Goal: Task Accomplishment & Management: Complete application form

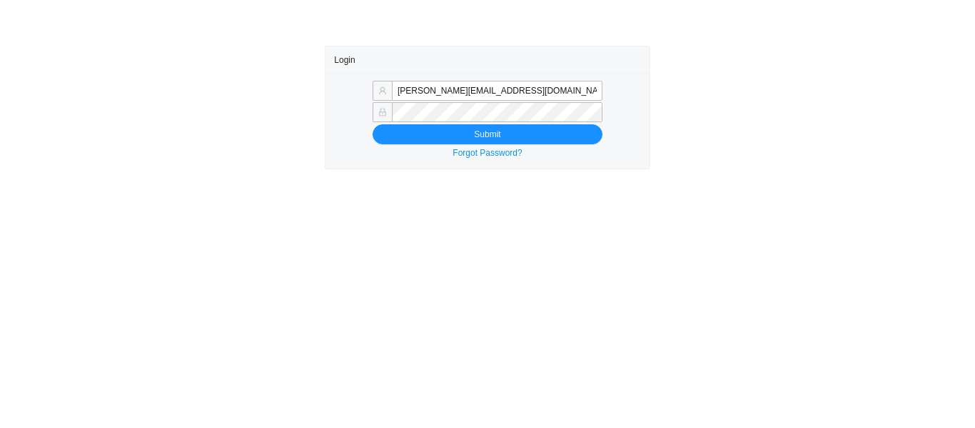
click at [418, 140] on button "Submit" at bounding box center [488, 134] width 230 height 20
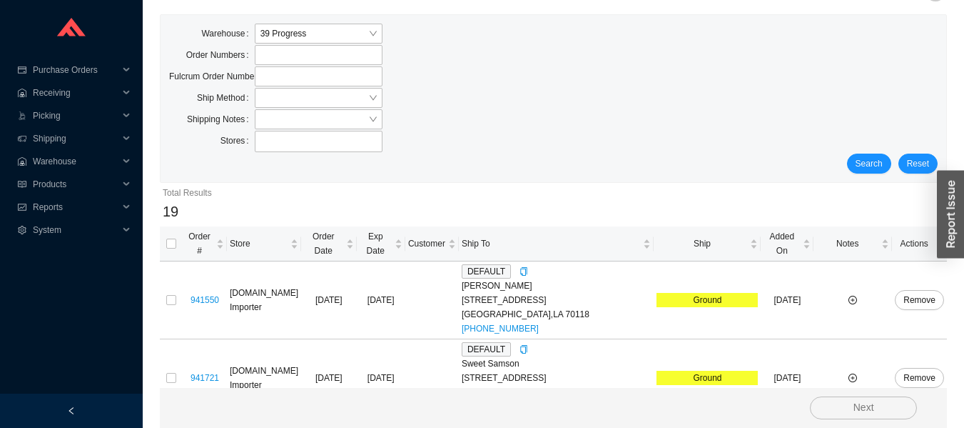
scroll to position [87, 0]
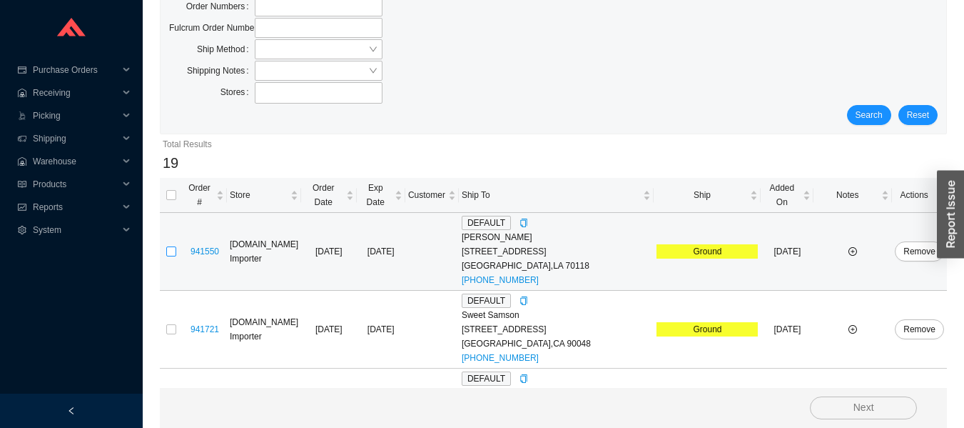
click at [171, 246] on input "checkbox" at bounding box center [171, 251] width 10 height 10
checkbox input "true"
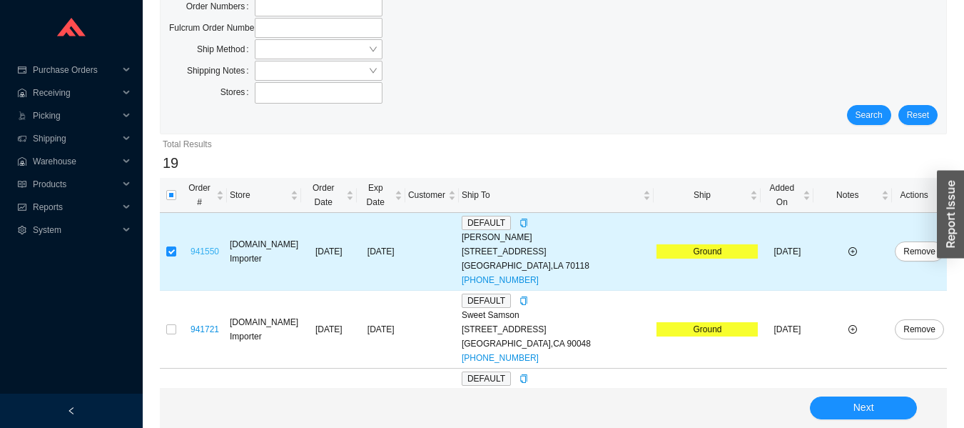
click at [205, 246] on link "941550" at bounding box center [205, 251] width 29 height 10
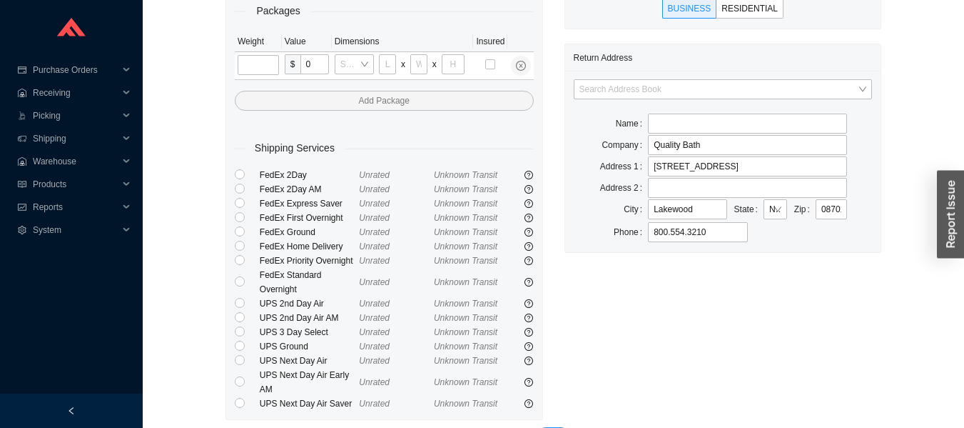
scroll to position [256, 0]
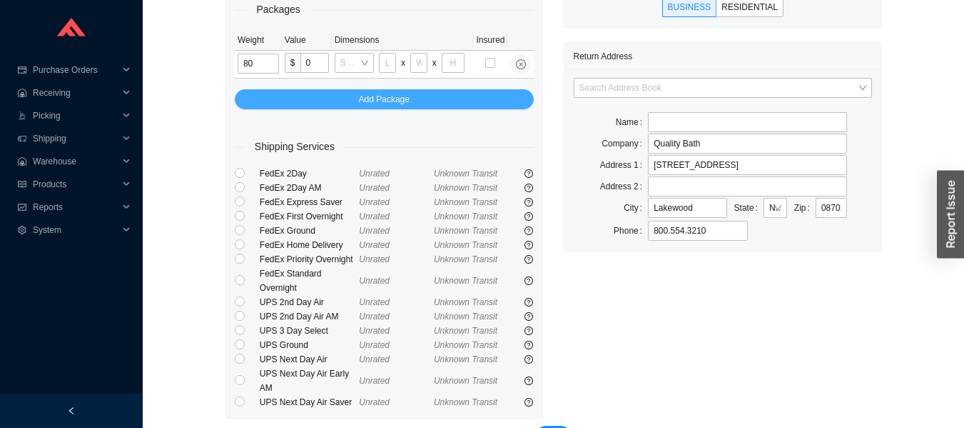
type input "80"
click at [380, 99] on span "Add Package" at bounding box center [384, 99] width 51 height 14
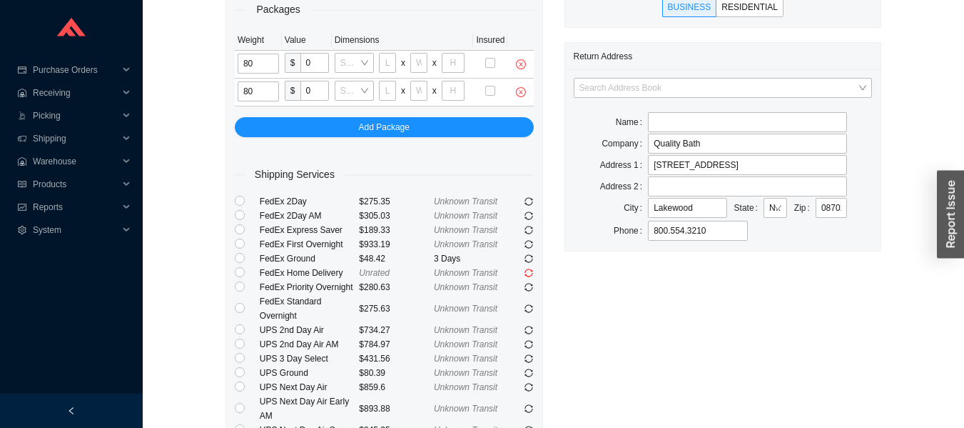
type input "80"
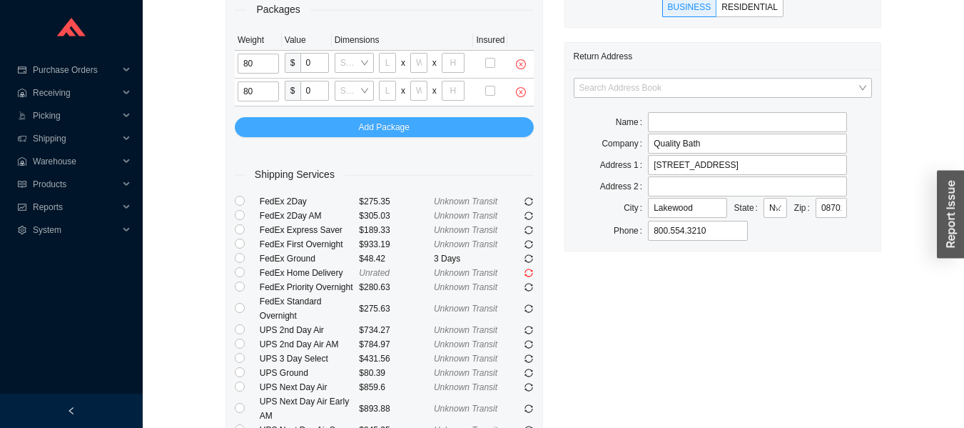
click at [372, 125] on span "Add Package" at bounding box center [384, 127] width 51 height 14
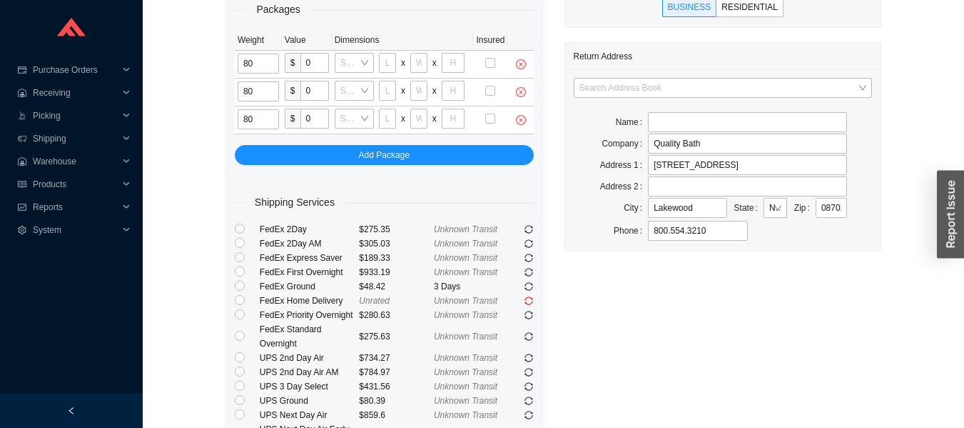
type input "80"
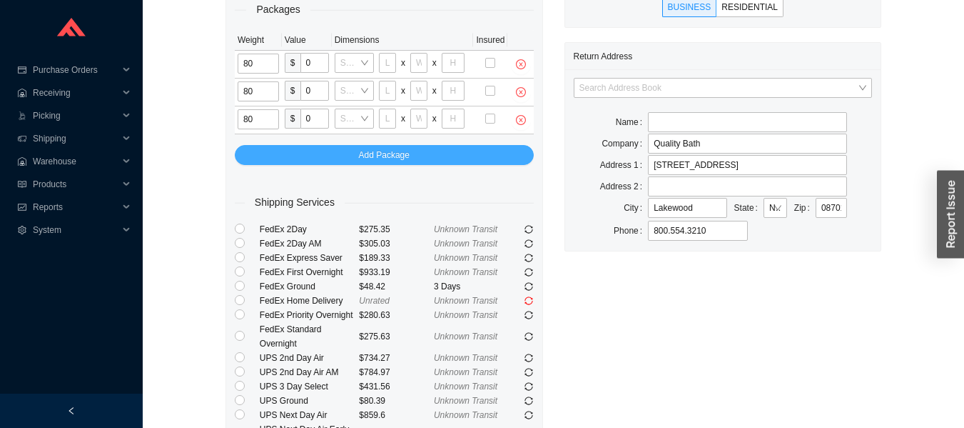
click at [340, 154] on button "Add Package" at bounding box center [384, 155] width 299 height 20
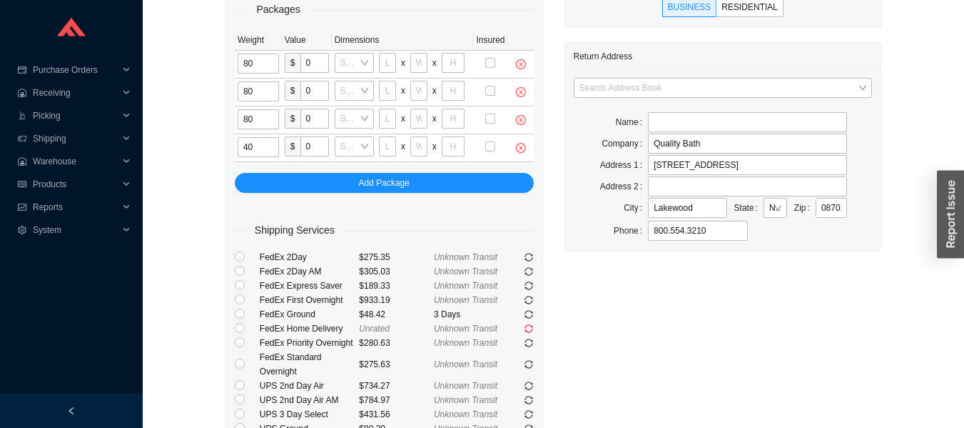
type input "40"
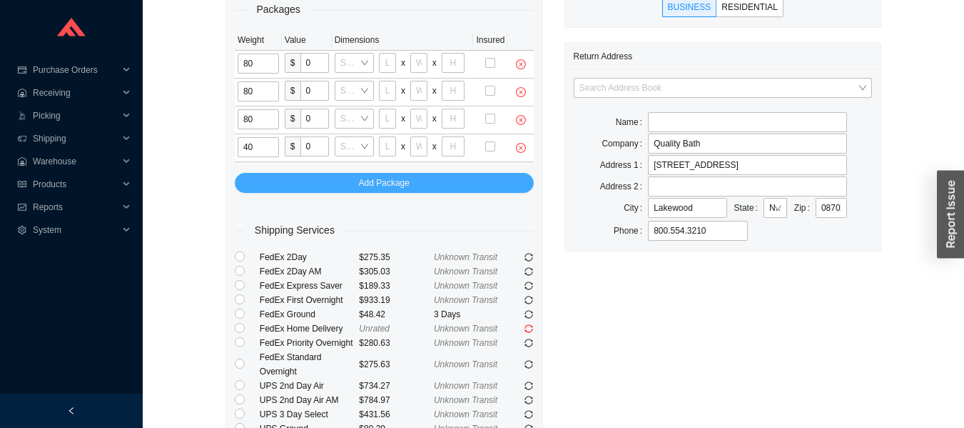
click at [397, 183] on span "Add Package" at bounding box center [384, 183] width 51 height 14
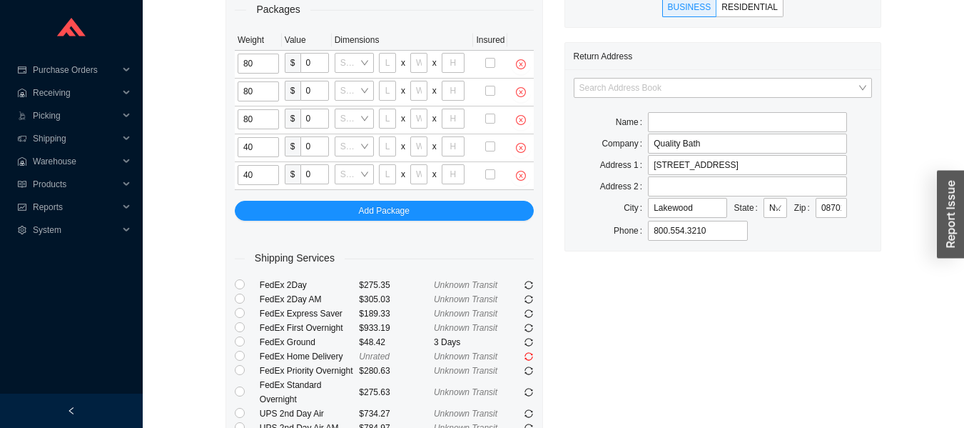
type input "40"
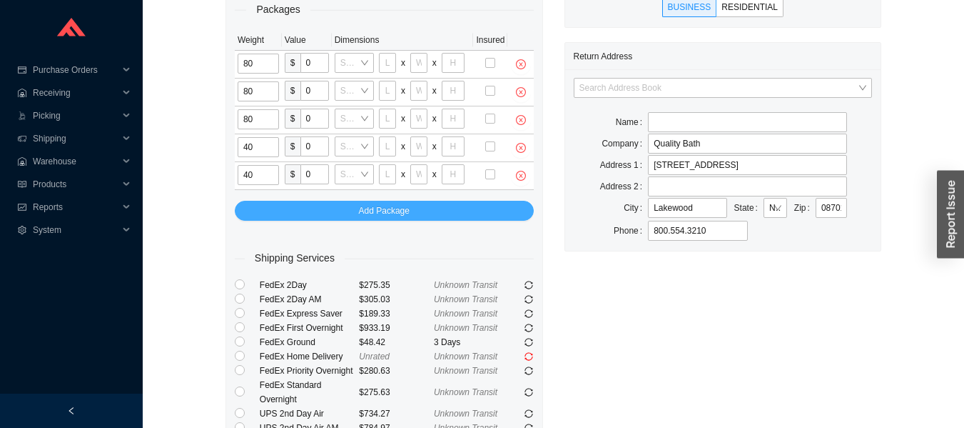
click at [398, 208] on span "Add Package" at bounding box center [384, 210] width 51 height 14
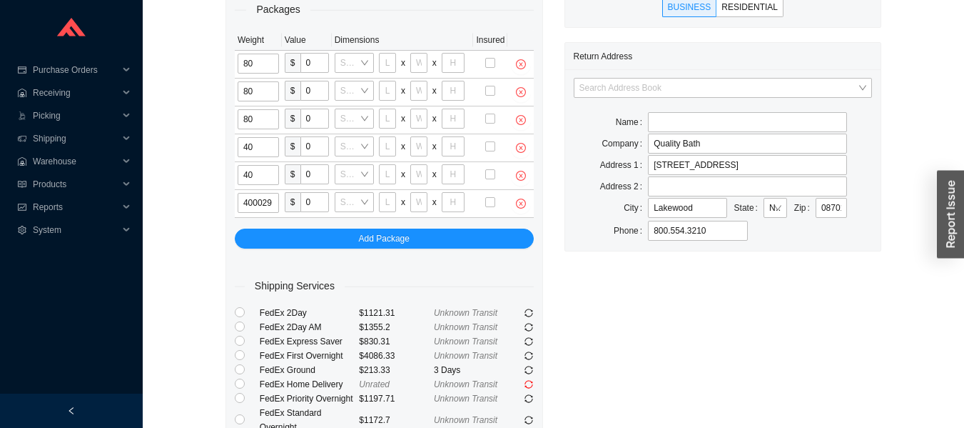
type input "40"
type input "34"
type input "22"
type input "24"
type input "40"
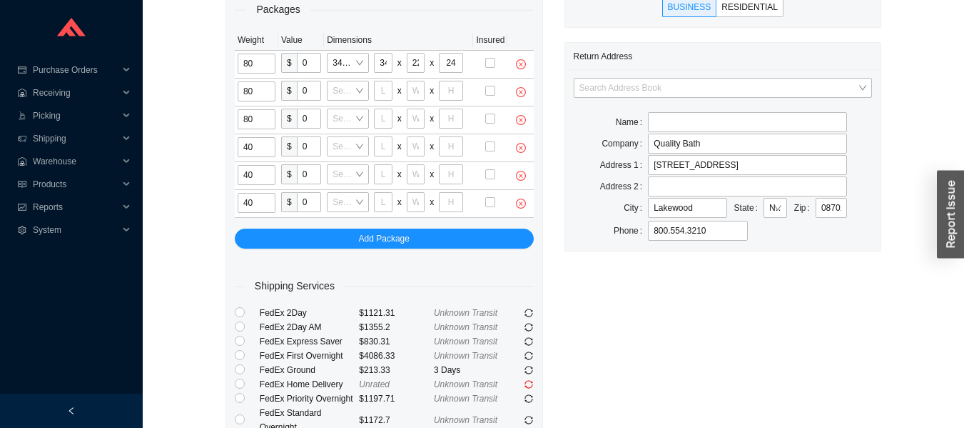
type input "34"
type input "22"
type input "24"
type input "40"
type input "34"
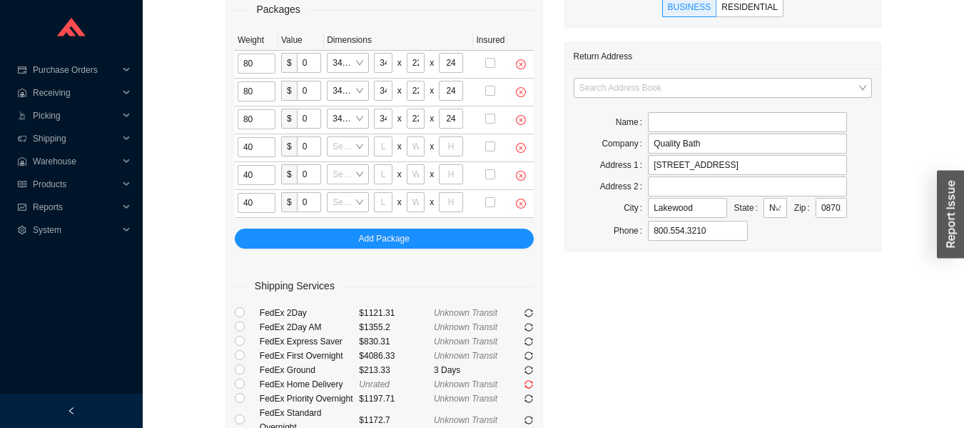
type input "22"
type input "24"
type input "40"
type input "30"
type input "24"
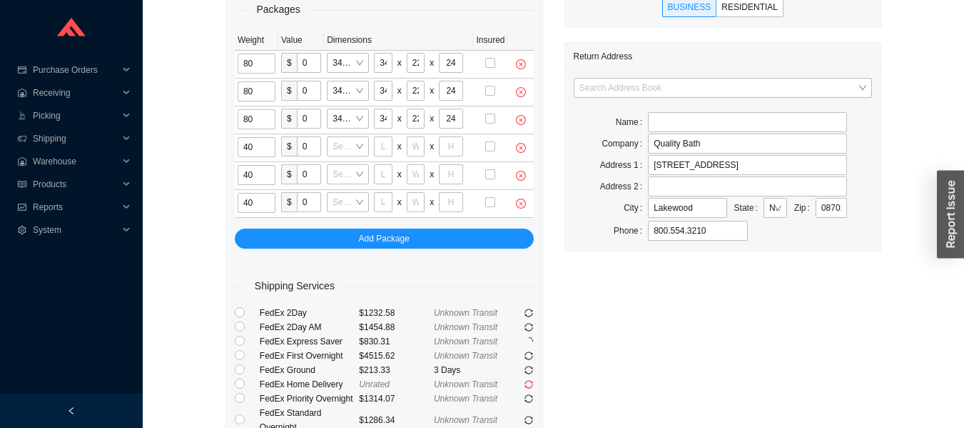
type input "12"
type input "30"
type input "24"
type input "12"
type input "30"
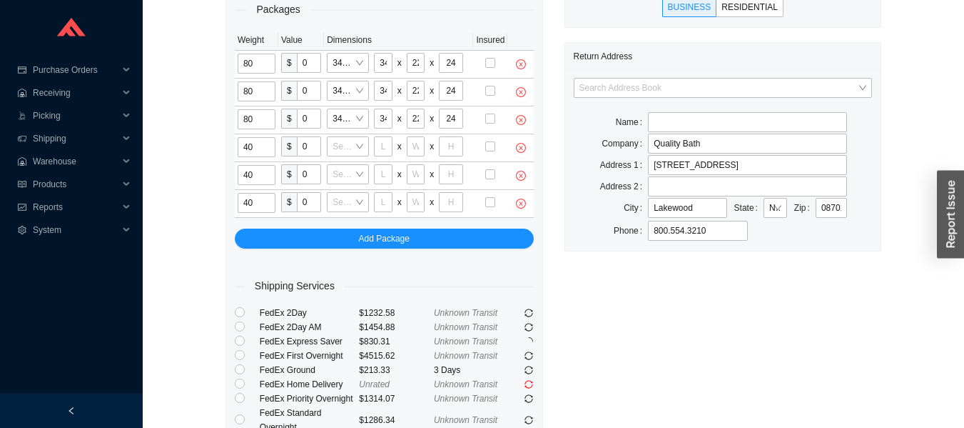
type input "24"
type input "12"
type input "40"
click at [259, 118] on input "80" at bounding box center [257, 119] width 38 height 20
type input "8"
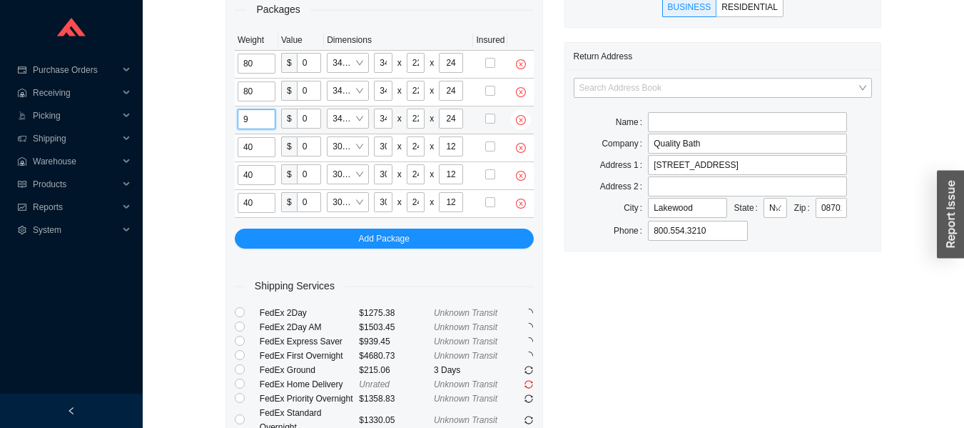
type input "90"
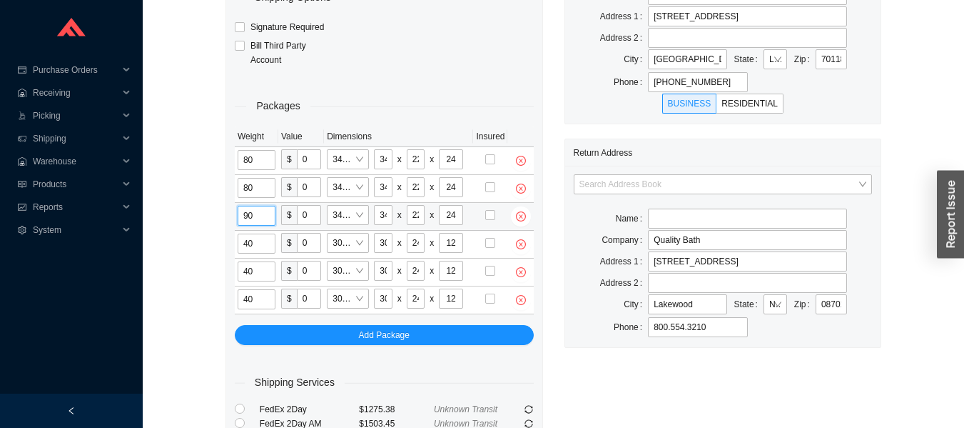
scroll to position [0, 0]
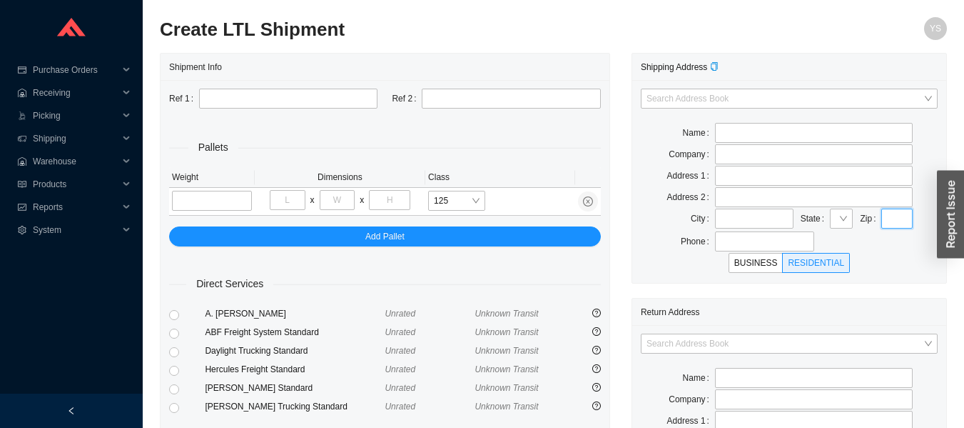
click at [902, 215] on input "text" at bounding box center [896, 218] width 31 height 20
type input "70118"
type input "[GEOGRAPHIC_DATA]"
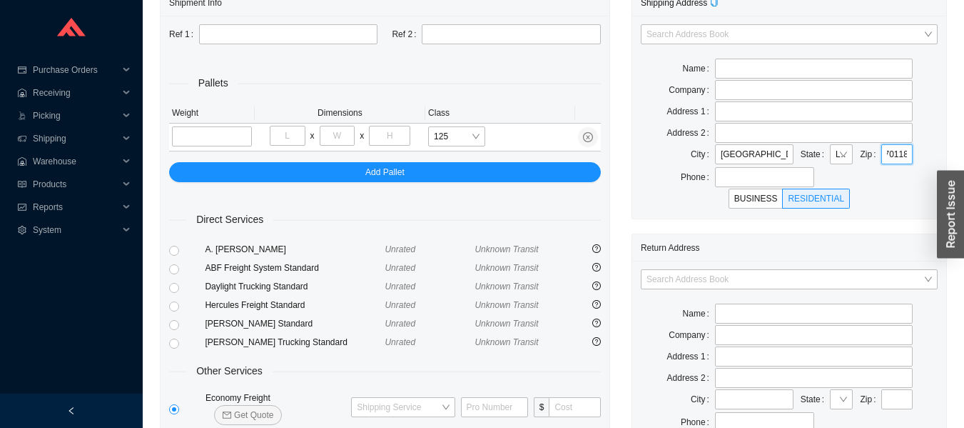
scroll to position [61, 0]
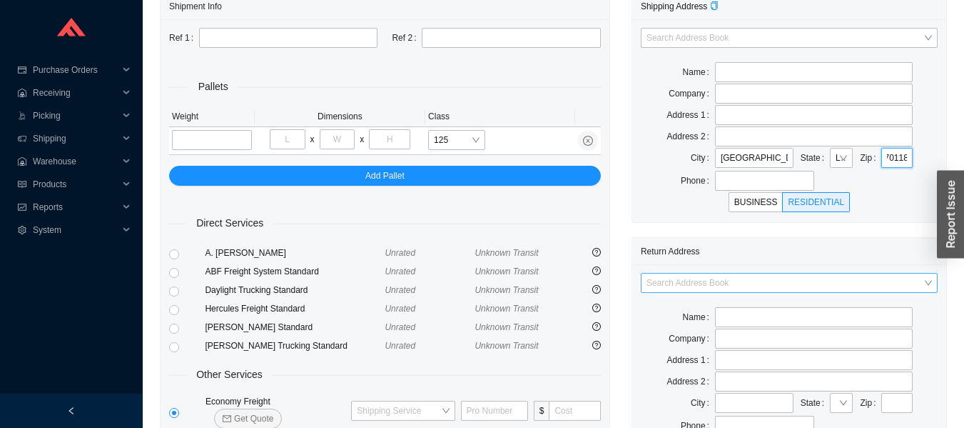
type input "70118"
click at [667, 274] on input "search" at bounding box center [785, 282] width 277 height 19
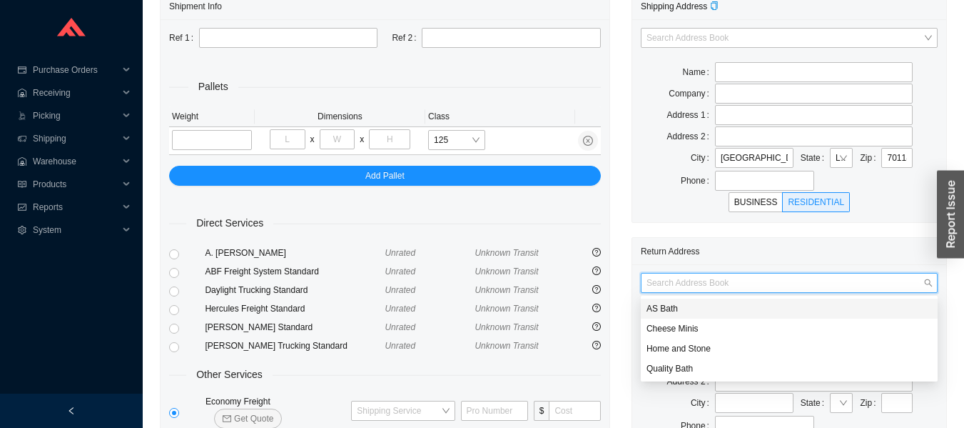
click at [659, 309] on div "AS Bath" at bounding box center [789, 308] width 285 height 13
type input "AS Bath"
type input "39 Progress St"
type input "Edison"
type input "08820"
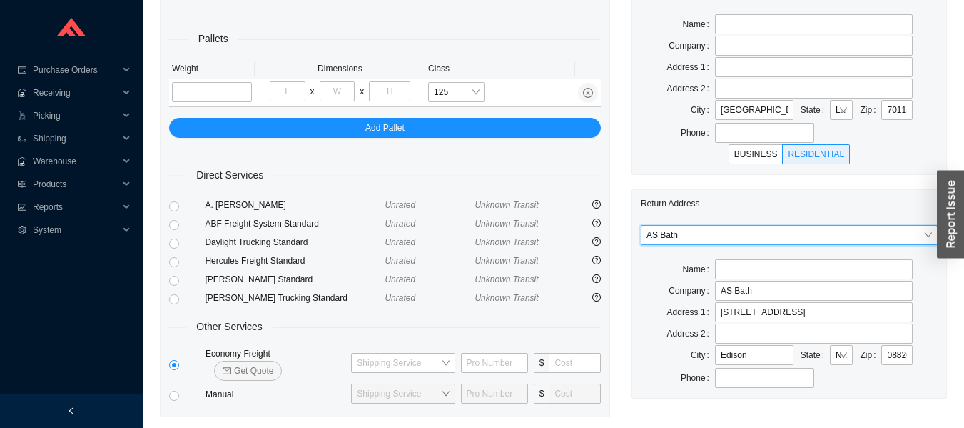
scroll to position [139, 0]
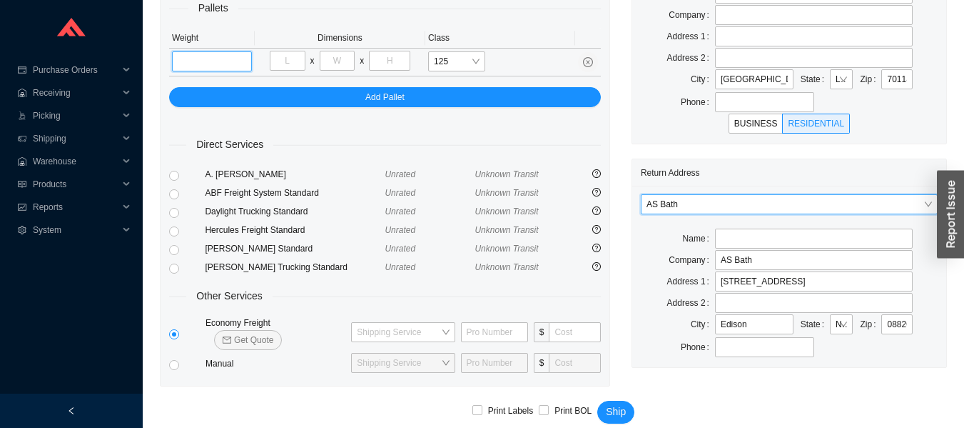
click at [216, 57] on input "tel" at bounding box center [212, 61] width 80 height 20
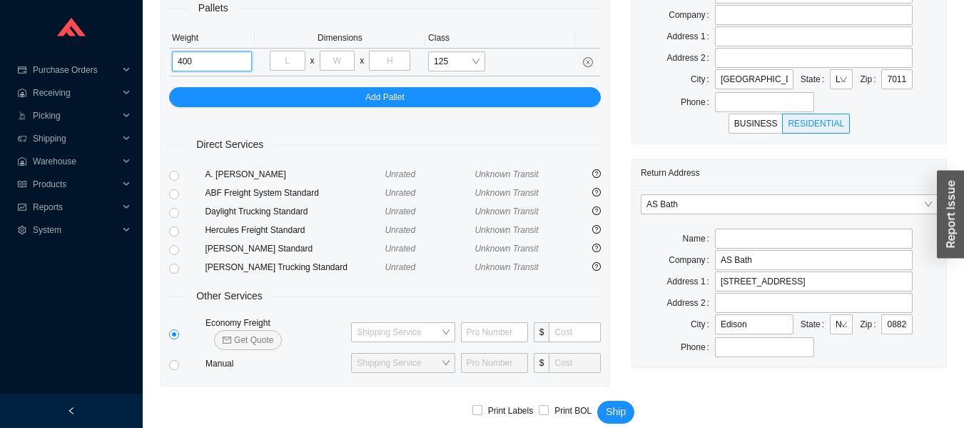
type input "400"
click at [327, 59] on input "tel" at bounding box center [338, 61] width 36 height 20
click at [296, 57] on input "tel" at bounding box center [288, 61] width 36 height 20
type input "48"
type input "40"
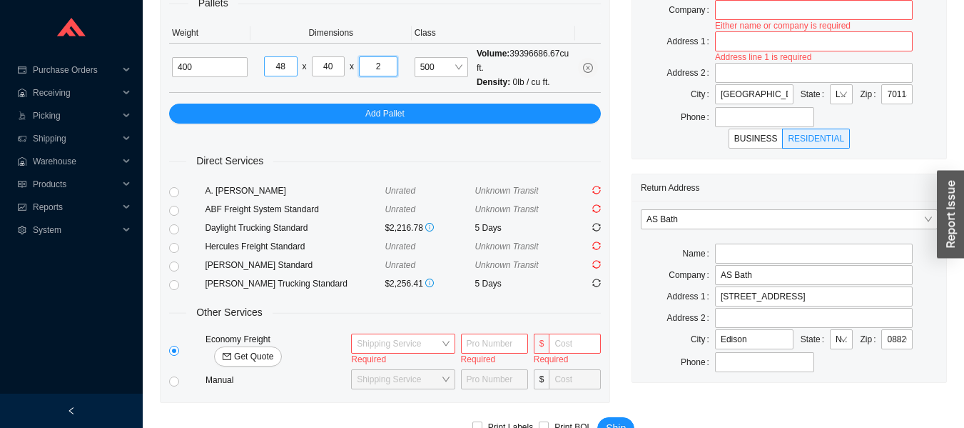
scroll to position [0, 0]
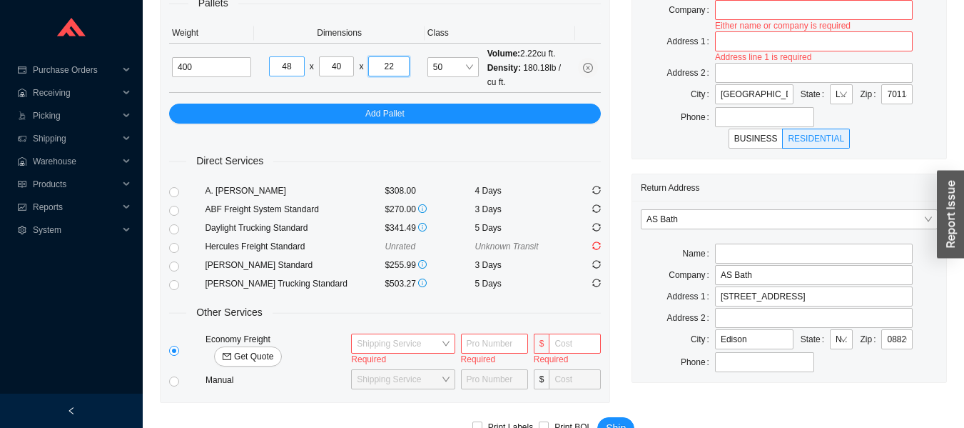
type input "2"
